Goal: Transaction & Acquisition: Purchase product/service

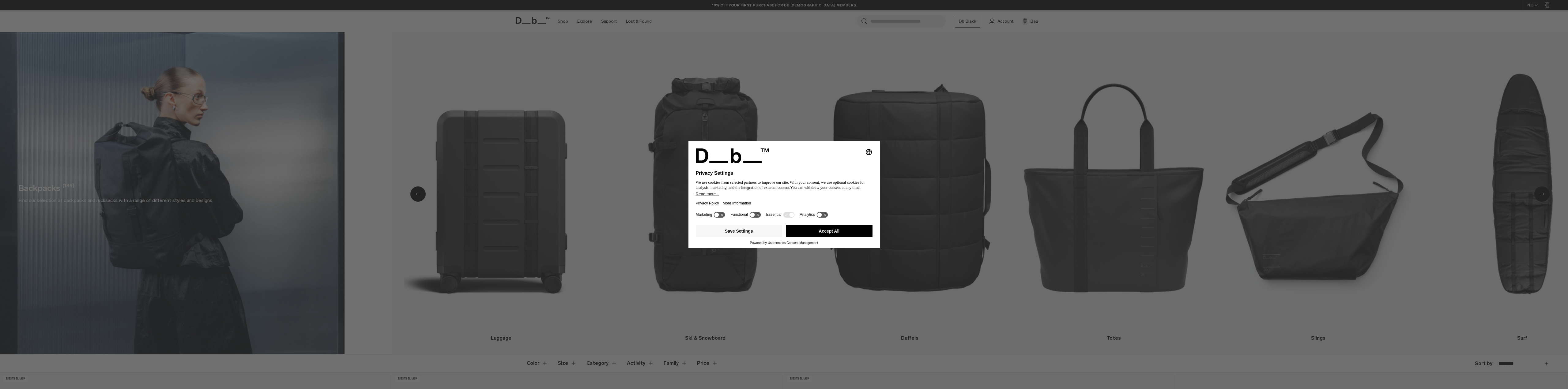
click at [820, 230] on button "Accept All" at bounding box center [828, 231] width 87 height 12
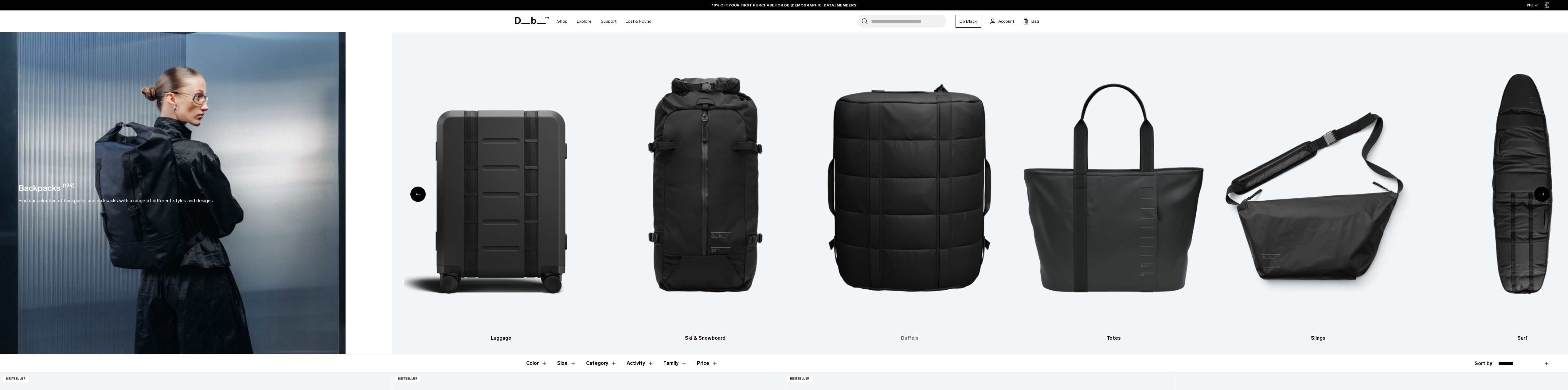
click at [908, 335] on link "Duffels" at bounding box center [910, 191] width 193 height 301
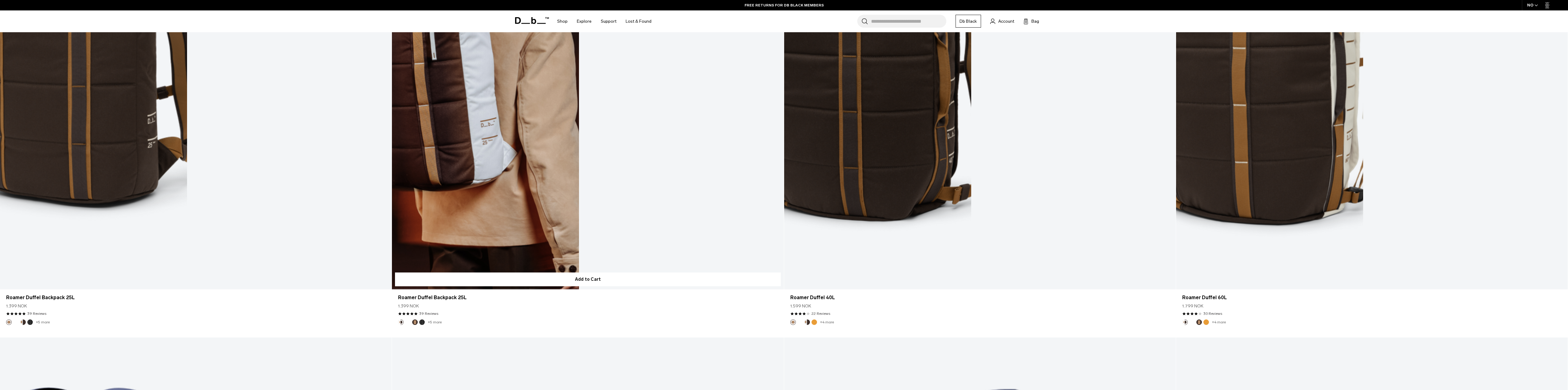
scroll to position [1013, 0]
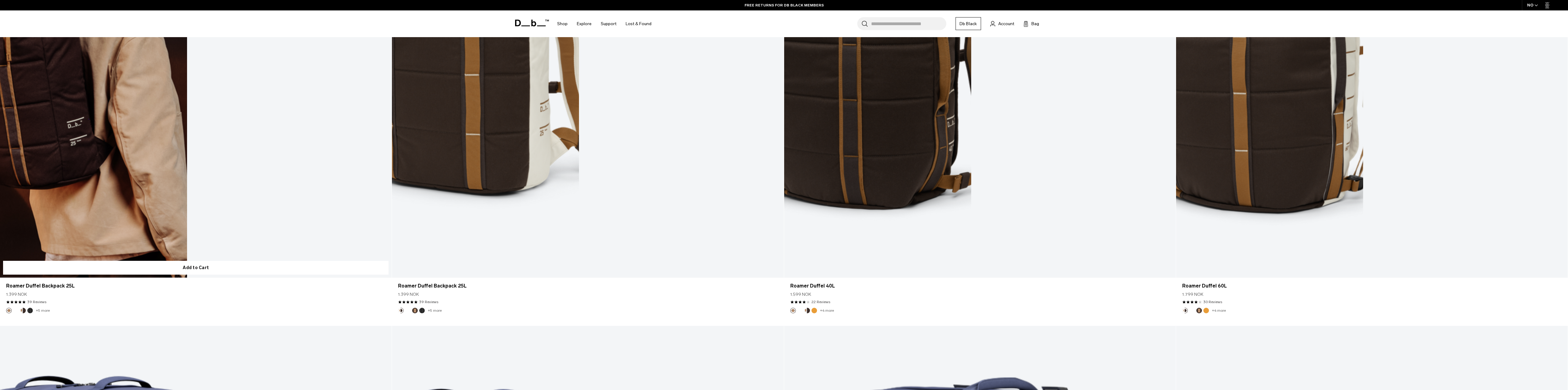
click at [104, 150] on link "Roamer Duffel Backpack 25L" at bounding box center [196, 60] width 392 height 435
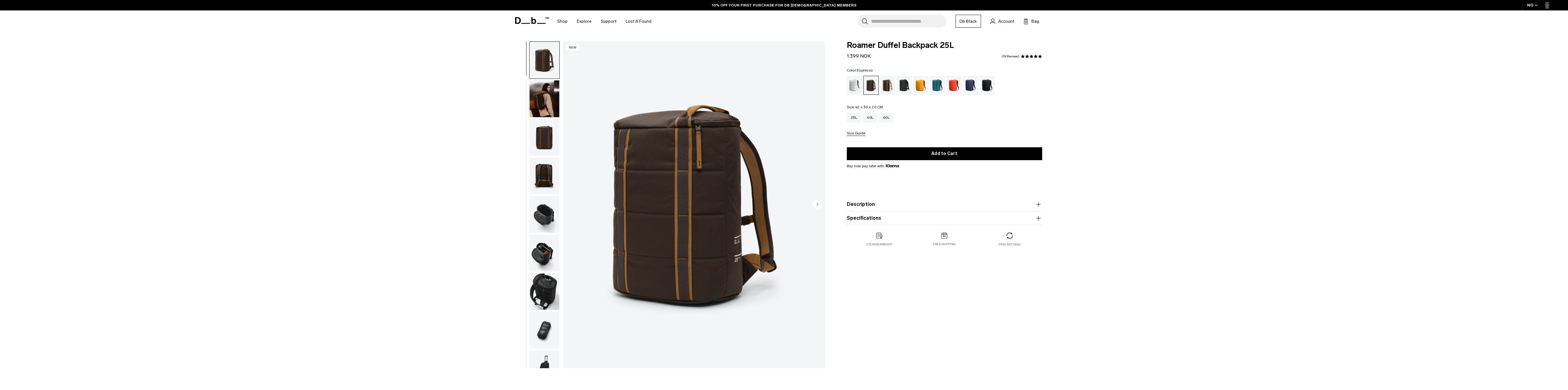
click at [536, 203] on img "button" at bounding box center [545, 214] width 30 height 37
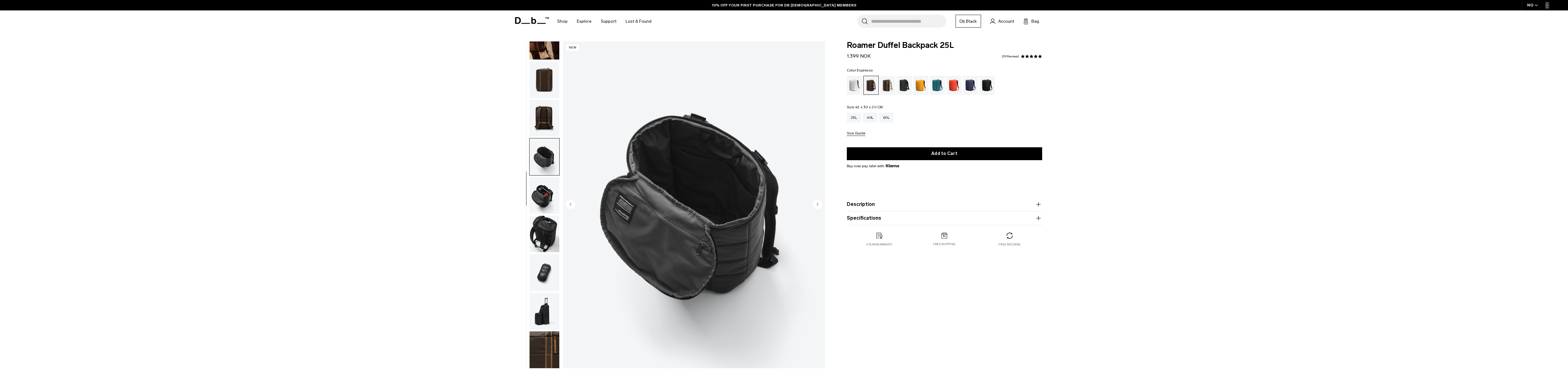
scroll to position [58, 0]
click at [544, 192] on img "button" at bounding box center [545, 195] width 30 height 37
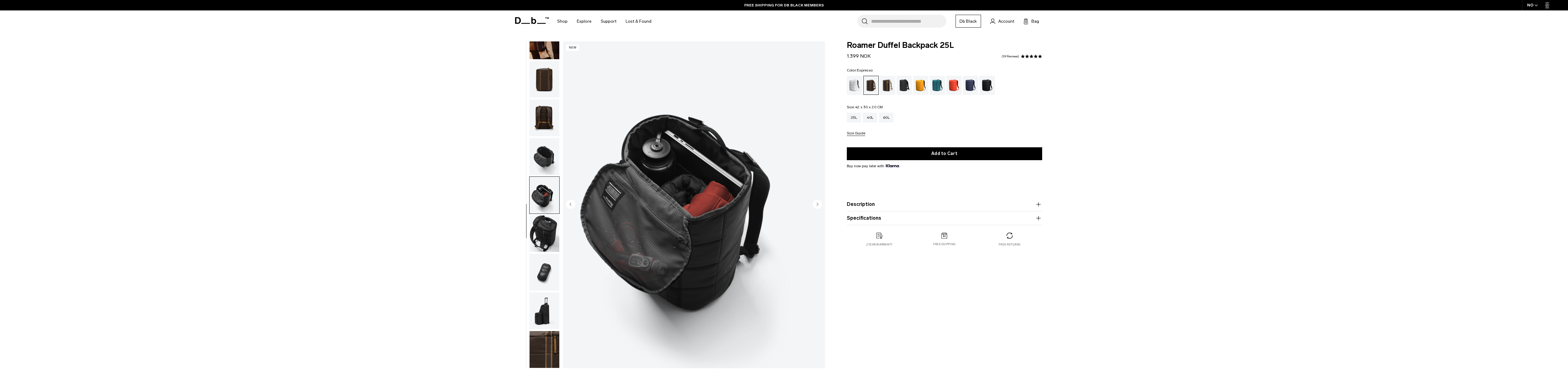
click at [542, 232] on img "button" at bounding box center [545, 233] width 30 height 37
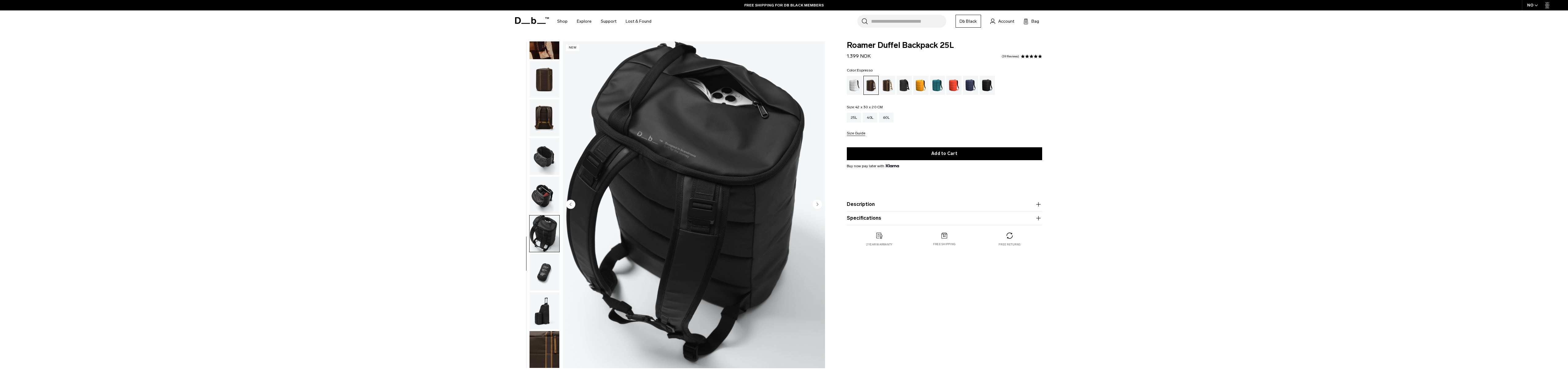
click at [547, 280] on img "button" at bounding box center [545, 272] width 30 height 37
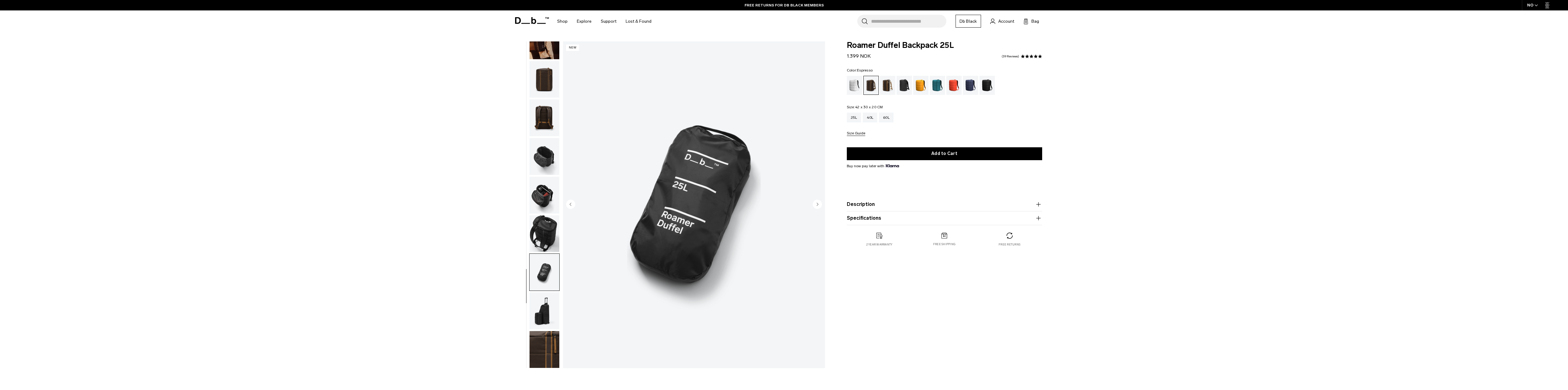
click at [540, 307] on img "button" at bounding box center [545, 310] width 30 height 37
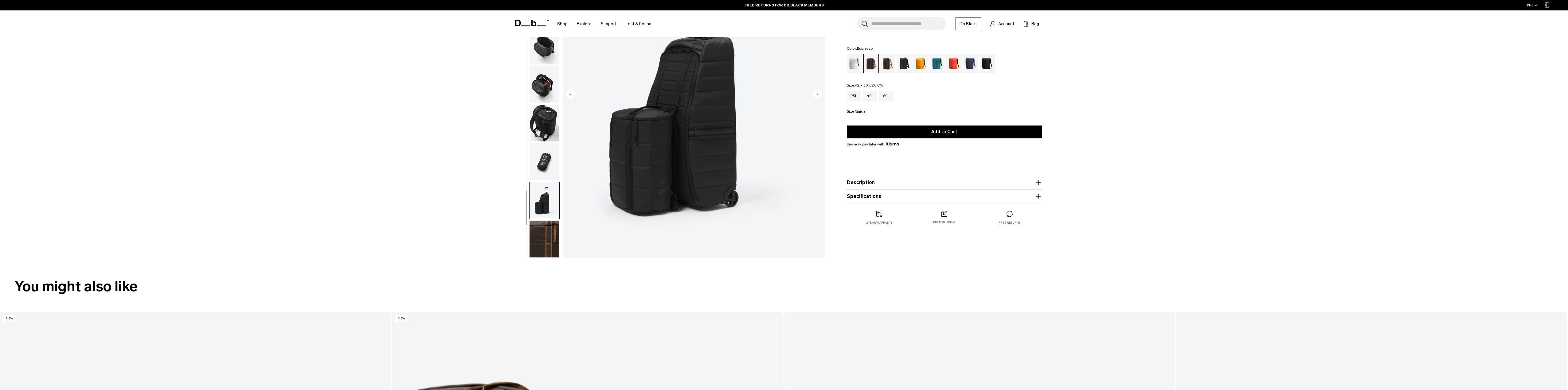
scroll to position [123, 0]
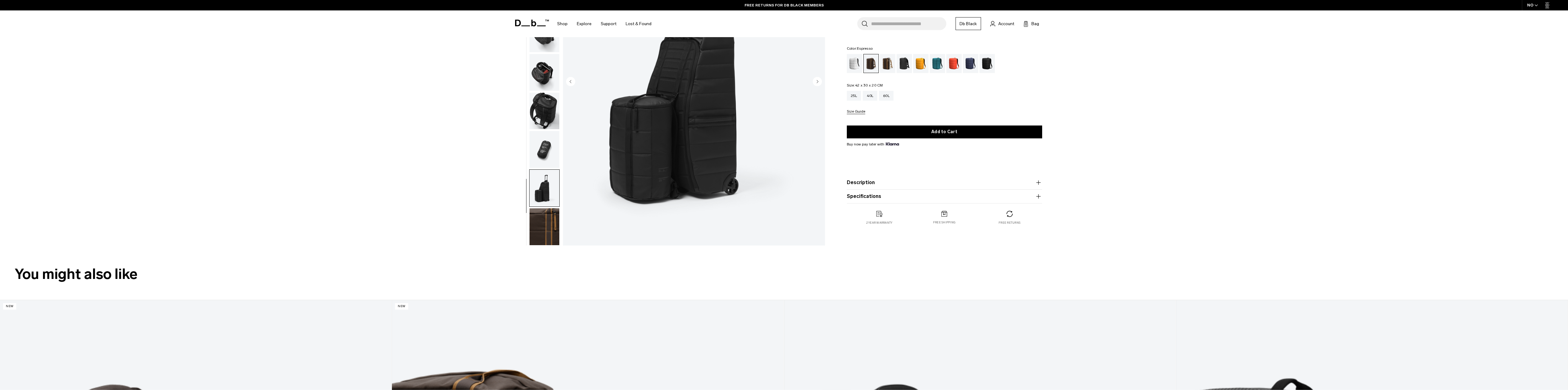
click at [543, 234] on img "button" at bounding box center [545, 226] width 30 height 37
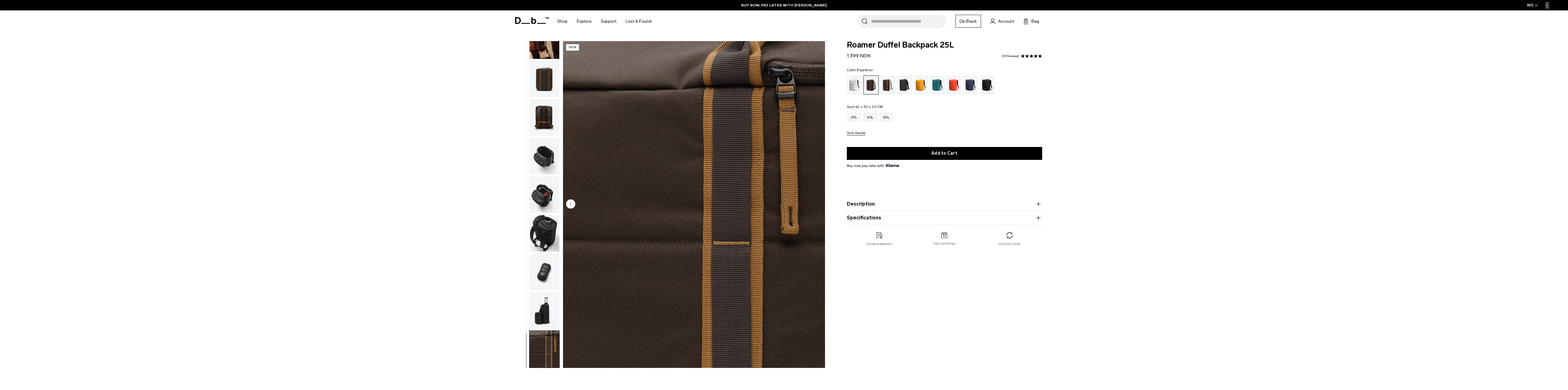
scroll to position [0, 0]
drag, startPoint x: 712, startPoint y: 201, endPoint x: 709, endPoint y: 190, distance: 11.4
